Goal: Transaction & Acquisition: Purchase product/service

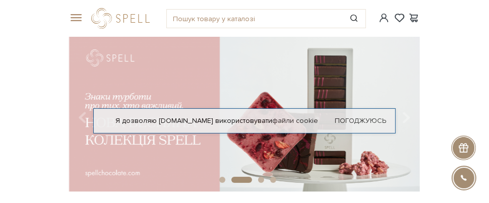
click at [76, 17] on span at bounding box center [74, 18] width 10 height 9
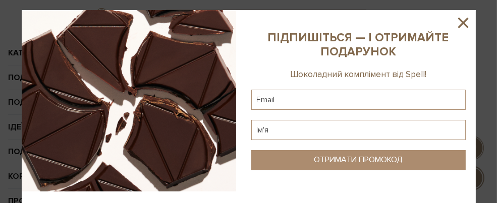
click at [460, 21] on icon at bounding box center [463, 23] width 10 height 10
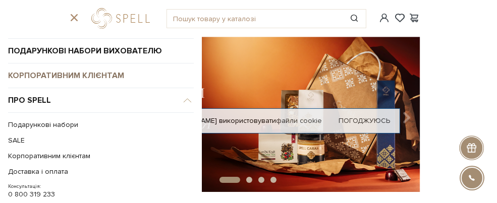
scroll to position [151, 0]
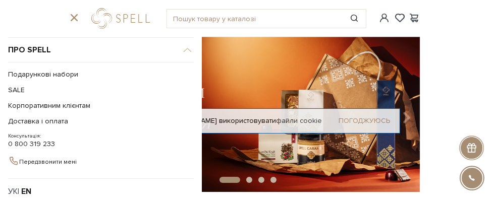
click at [377, 120] on link "Погоджуюсь" at bounding box center [364, 120] width 51 height 9
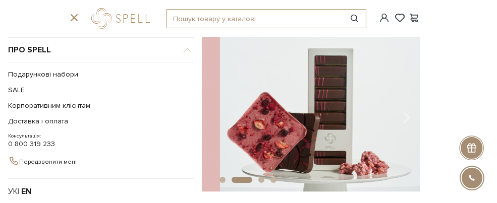
click at [194, 19] on input "text" at bounding box center [254, 19] width 175 height 18
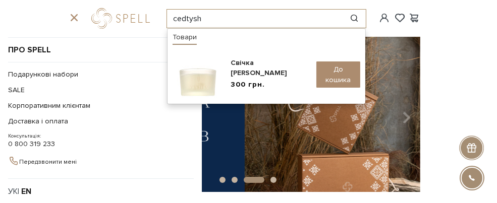
type input "cedtysh"
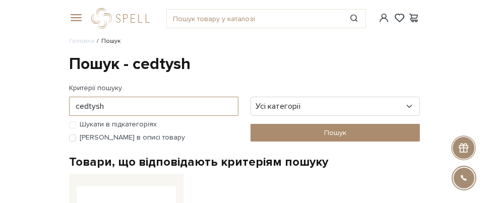
drag, startPoint x: 106, startPoint y: 107, endPoint x: 29, endPoint y: 112, distance: 77.3
type input "сувенір"
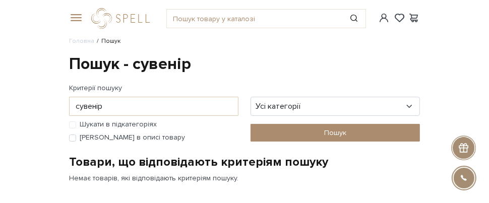
click at [74, 16] on span at bounding box center [74, 18] width 10 height 9
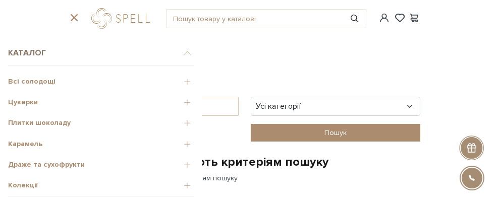
click at [24, 49] on link "Каталог" at bounding box center [101, 53] width 186 height 25
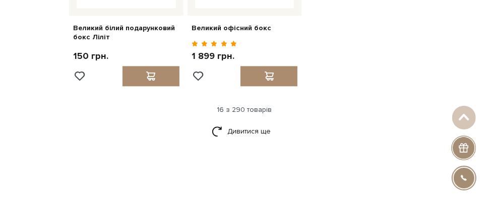
scroll to position [1260, 0]
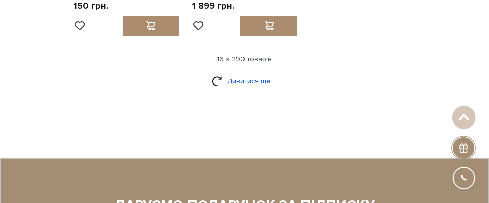
click at [232, 86] on link "Дивитися ще" at bounding box center [245, 81] width 66 height 18
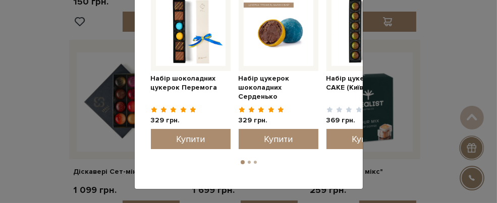
scroll to position [0, 0]
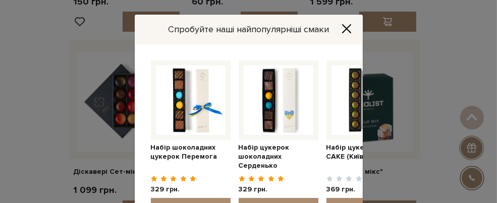
click at [257, 152] on span "Набір цукерок шоколадних Серденько" at bounding box center [263, 156] width 51 height 27
click at [189, 147] on span "Набір шоколадних цукерок Перемога" at bounding box center [184, 152] width 67 height 18
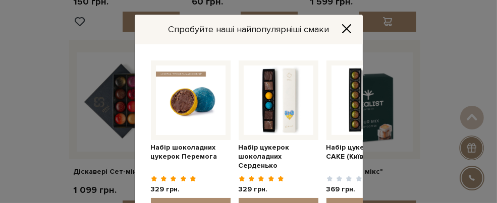
click at [170, 114] on img at bounding box center [191, 101] width 70 height 70
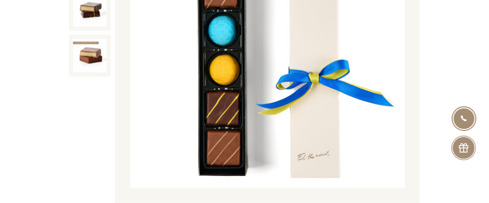
scroll to position [50, 0]
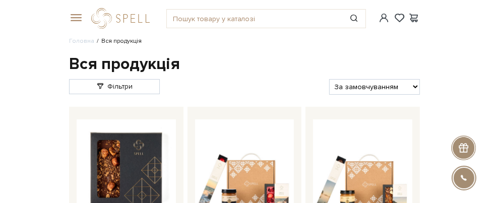
click at [79, 19] on span at bounding box center [74, 18] width 10 height 9
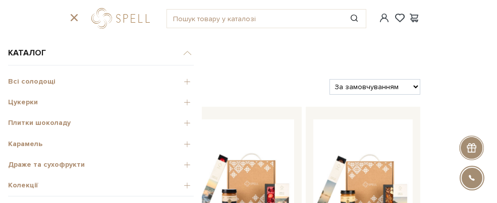
click at [25, 102] on span "Цукерки" at bounding box center [101, 102] width 186 height 9
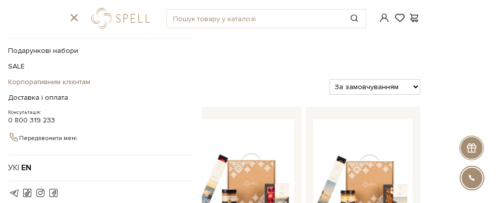
scroll to position [125, 0]
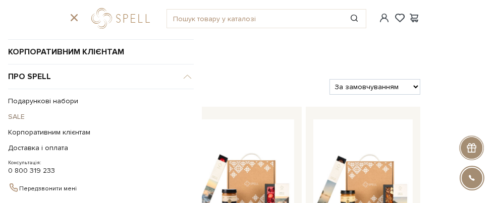
click at [17, 113] on link "SALE" at bounding box center [98, 117] width 180 height 16
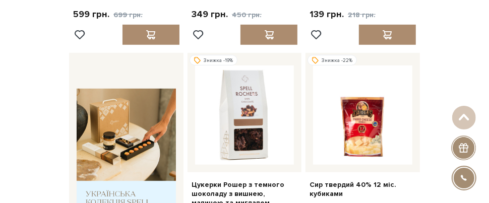
scroll to position [302, 0]
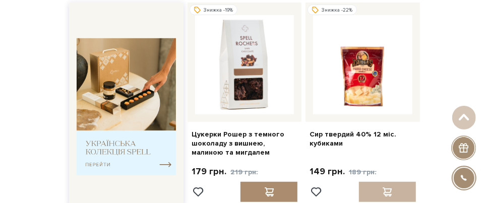
click at [110, 147] on img at bounding box center [126, 106] width 99 height 137
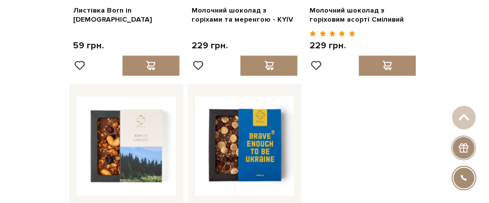
scroll to position [1059, 0]
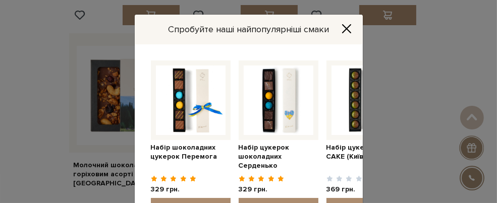
click at [344, 29] on icon "Close" at bounding box center [346, 29] width 10 height 10
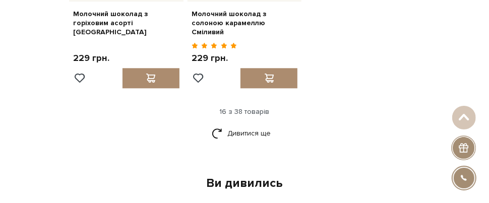
scroll to position [1260, 0]
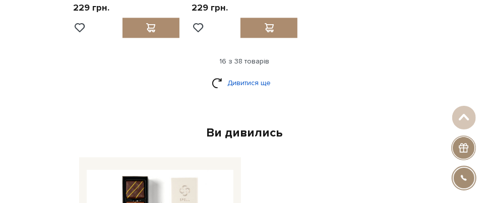
click at [261, 74] on link "Дивитися ще" at bounding box center [245, 83] width 66 height 18
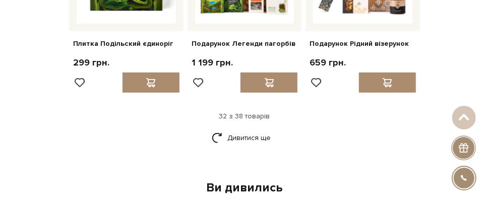
scroll to position [2268, 0]
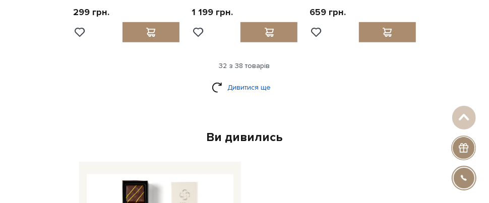
click at [243, 79] on link "Дивитися ще" at bounding box center [245, 88] width 66 height 18
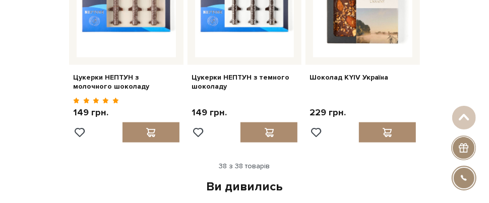
scroll to position [2470, 0]
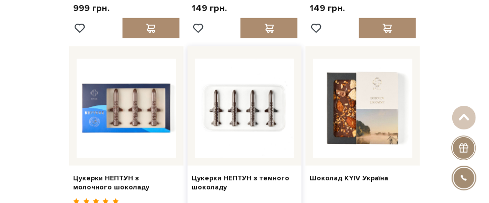
click at [253, 90] on img at bounding box center [244, 108] width 99 height 99
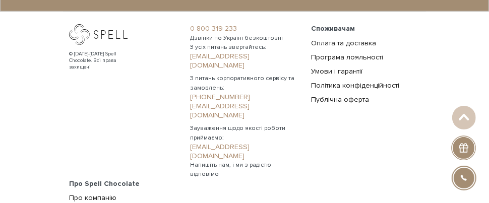
scroll to position [2474, 0]
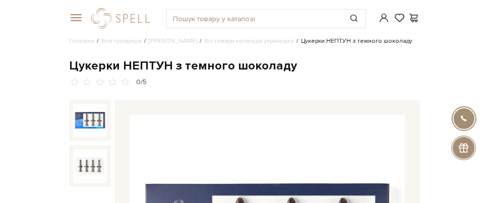
click at [79, 20] on span at bounding box center [74, 18] width 10 height 9
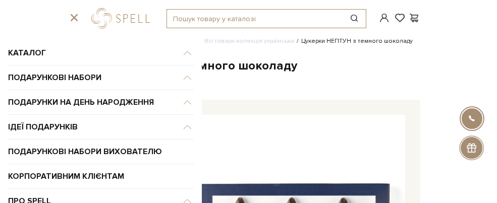
click at [193, 20] on input "text" at bounding box center [254, 19] width 175 height 18
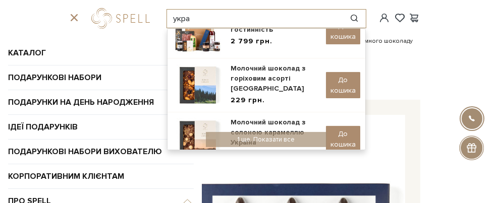
scroll to position [202, 0]
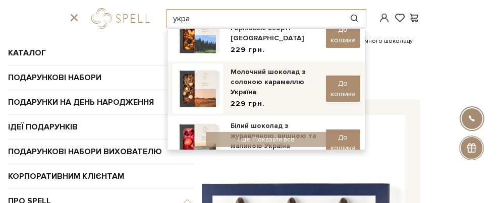
type input "укра"
click at [256, 72] on div "Молочний шоколад з солоною карамеллю Україна" at bounding box center [274, 82] width 88 height 30
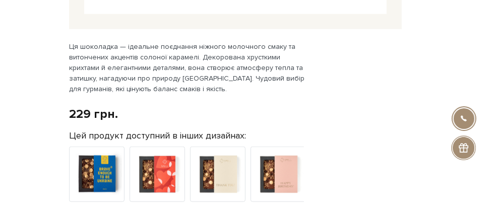
scroll to position [454, 0]
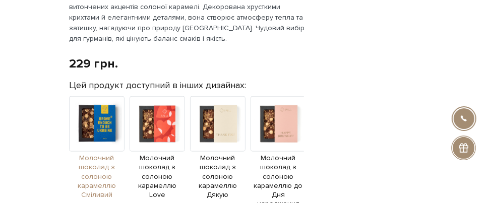
click at [98, 126] on img at bounding box center [96, 123] width 55 height 55
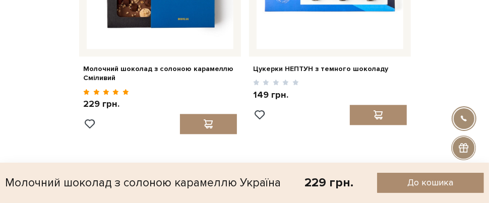
scroll to position [705, 0]
